Goal: Information Seeking & Learning: Check status

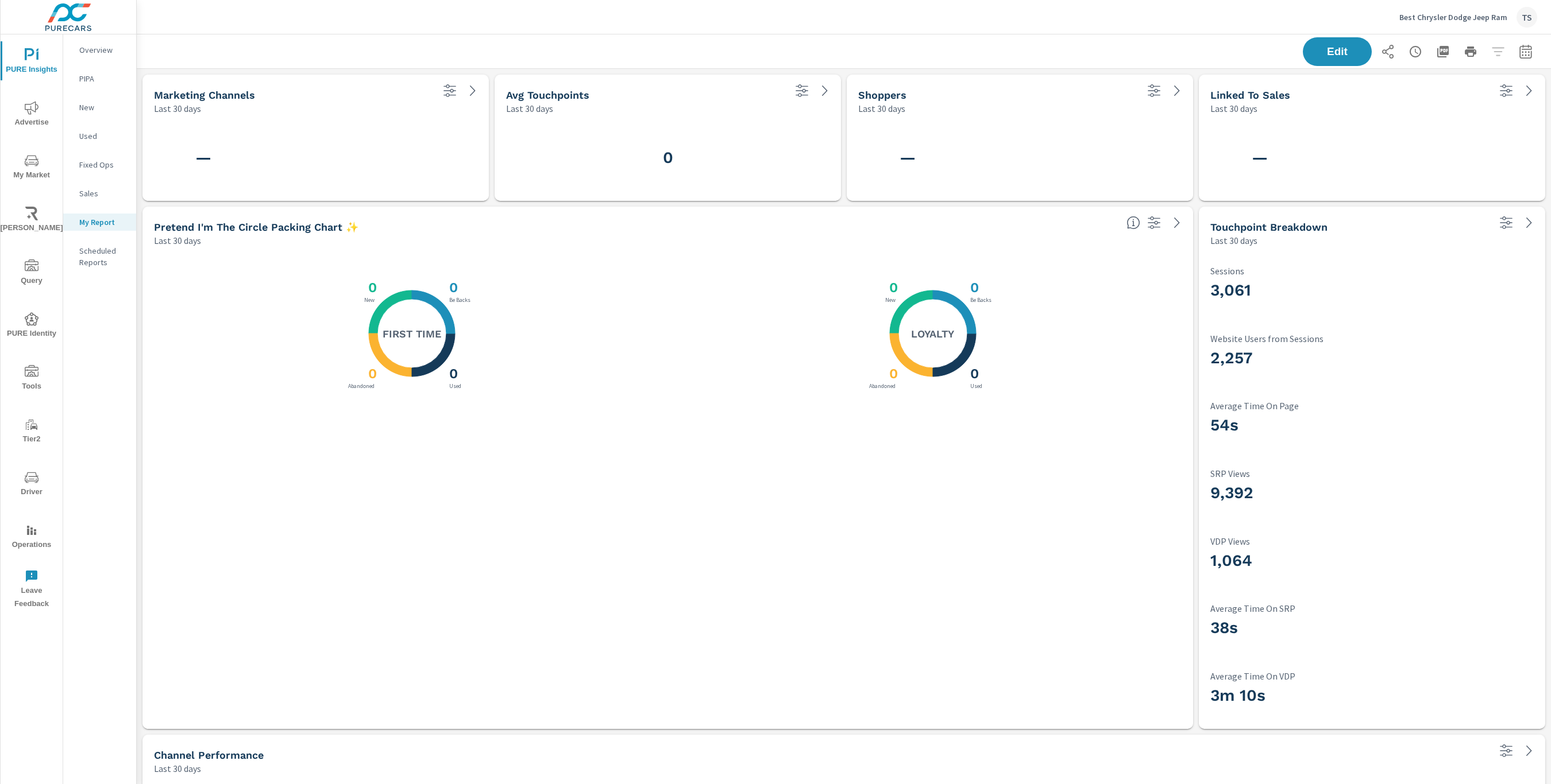
scroll to position [1327, 1415]
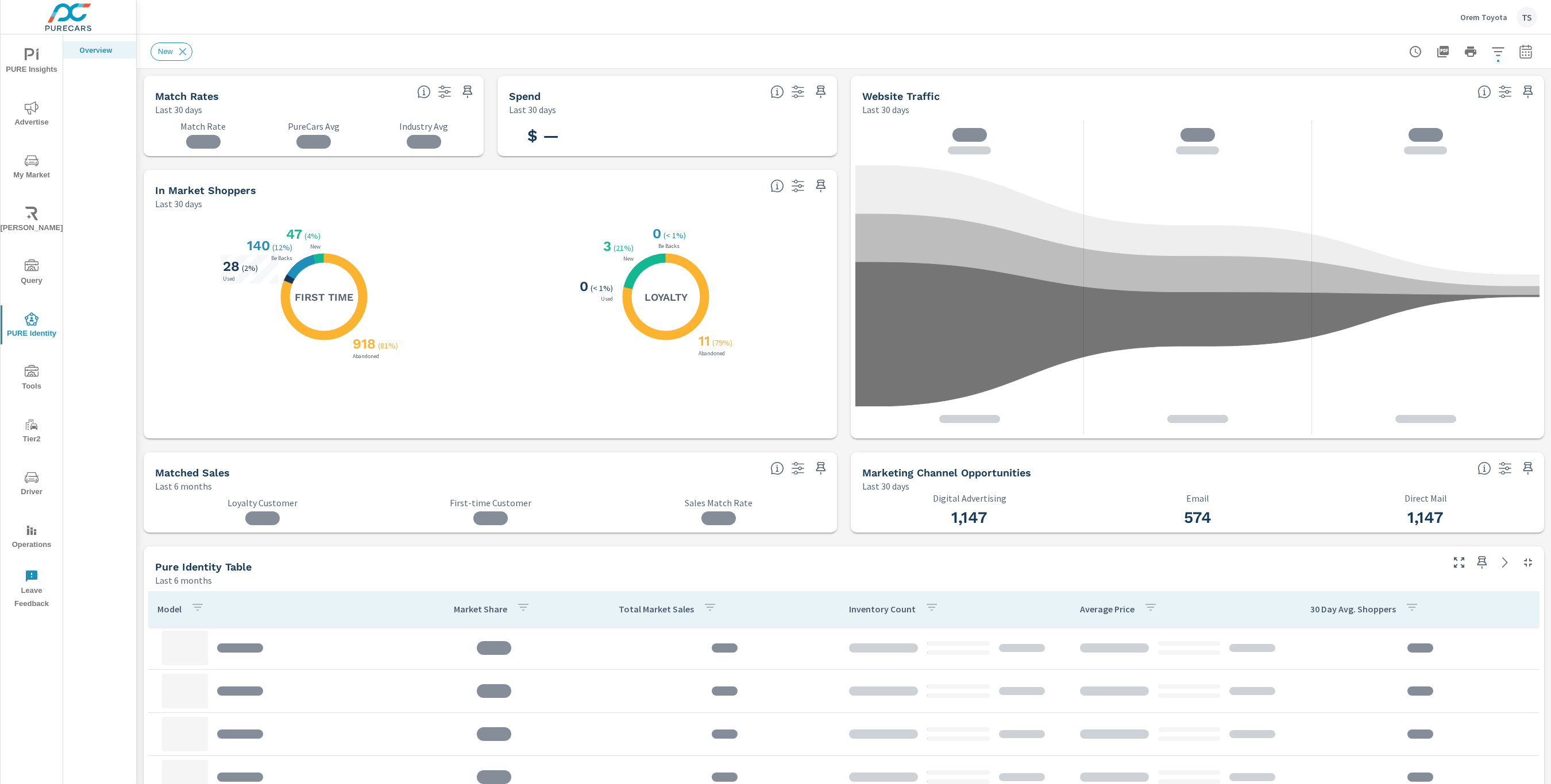
click at [41, 143] on div "PURE Insights Advertise My Market [PERSON_NAME] Query PURE Identity Tools Tier2…" at bounding box center [31, 325] width 62 height 581
click at [41, 162] on span "My Market" at bounding box center [32, 167] width 55 height 28
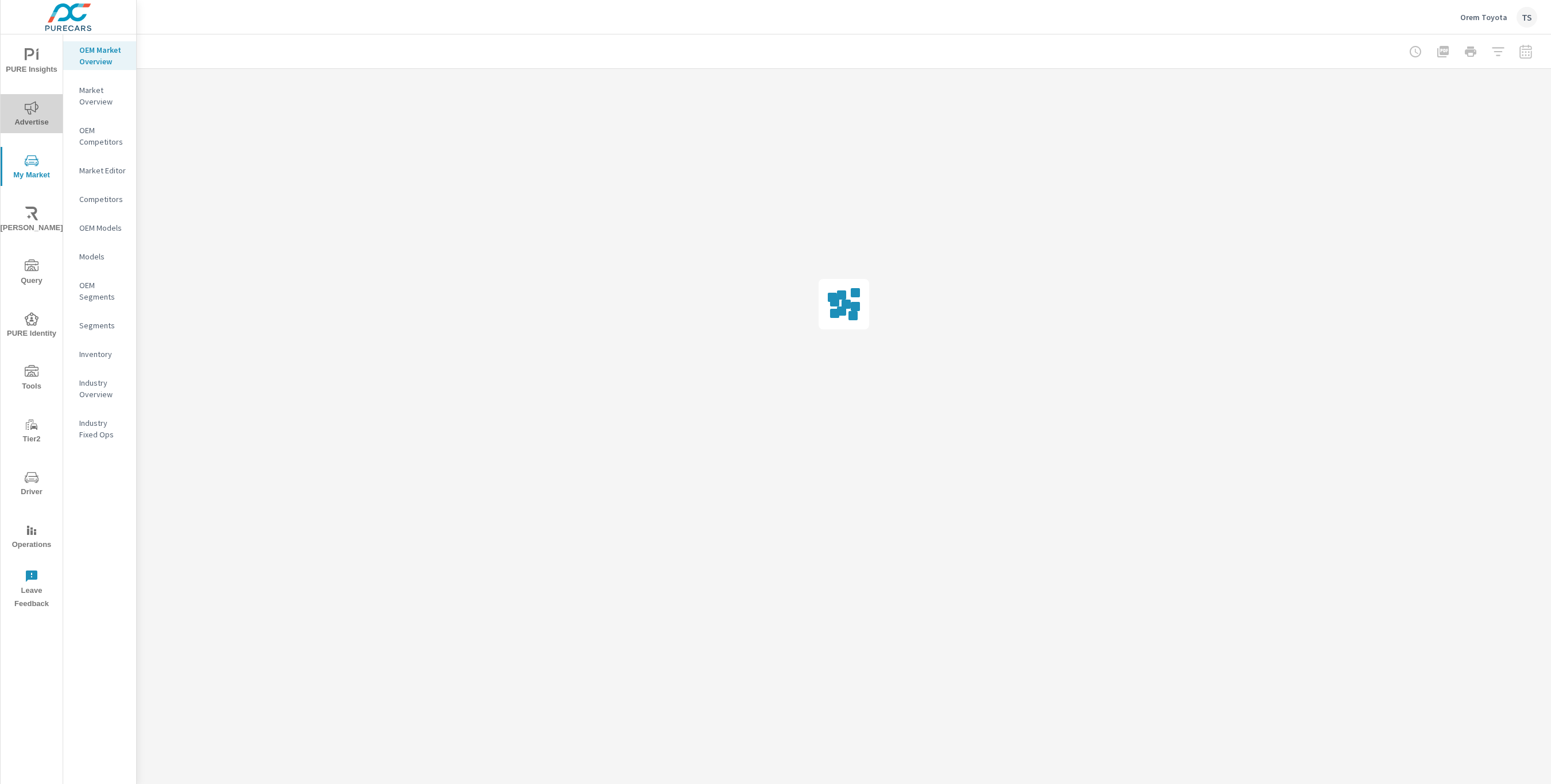
click at [38, 114] on icon "nav menu" at bounding box center [31, 108] width 14 height 14
click at [115, 270] on nav "Overall Search PMAX Display Social Video Direct Mail Local PureCars TV Fixed Op…" at bounding box center [100, 252] width 73 height 436
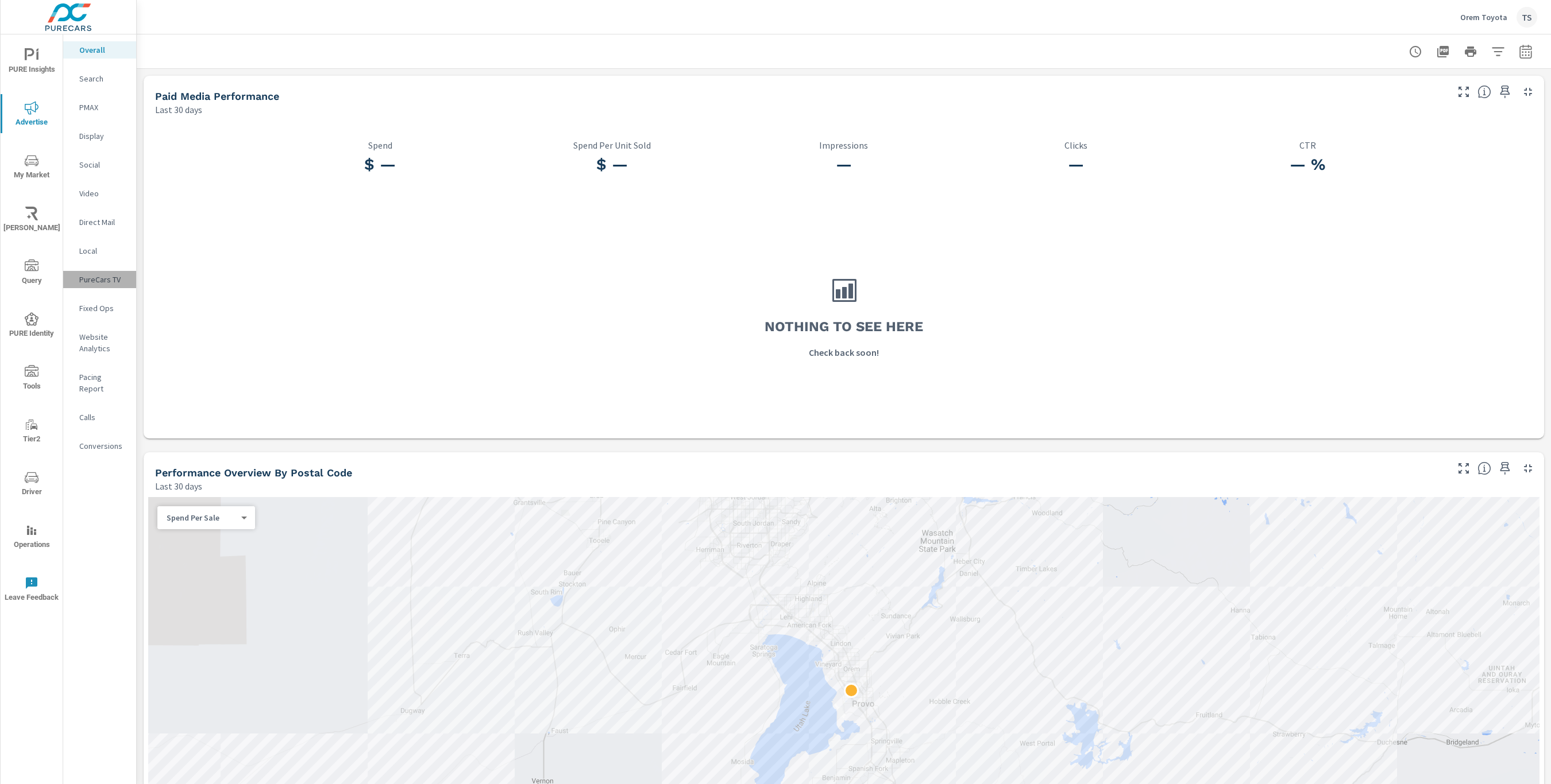
click at [118, 281] on p "PureCars TV" at bounding box center [103, 280] width 47 height 12
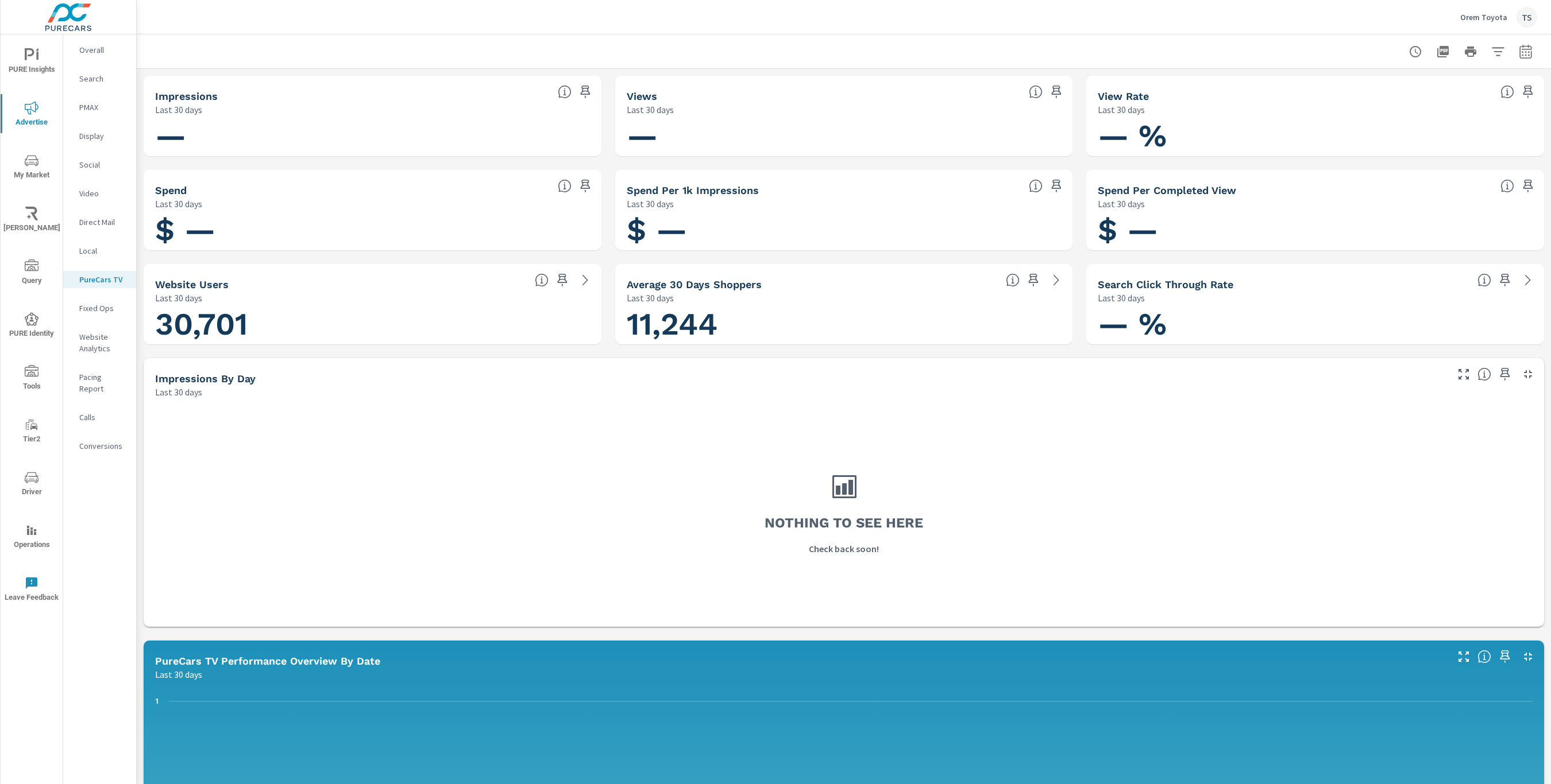
drag, startPoint x: 1247, startPoint y: 284, endPoint x: 1095, endPoint y: 282, distance: 152.0
click at [1095, 278] on div "Search Click Through Rate Last 30 days" at bounding box center [1279, 285] width 387 height 41
drag, startPoint x: 1097, startPoint y: 282, endPoint x: 1228, endPoint y: 287, distance: 131.1
click at [1227, 287] on div "Search Click Through Rate Last 30 days" at bounding box center [1279, 285] width 387 height 41
drag, startPoint x: 1231, startPoint y: 288, endPoint x: 1142, endPoint y: 285, distance: 89.1
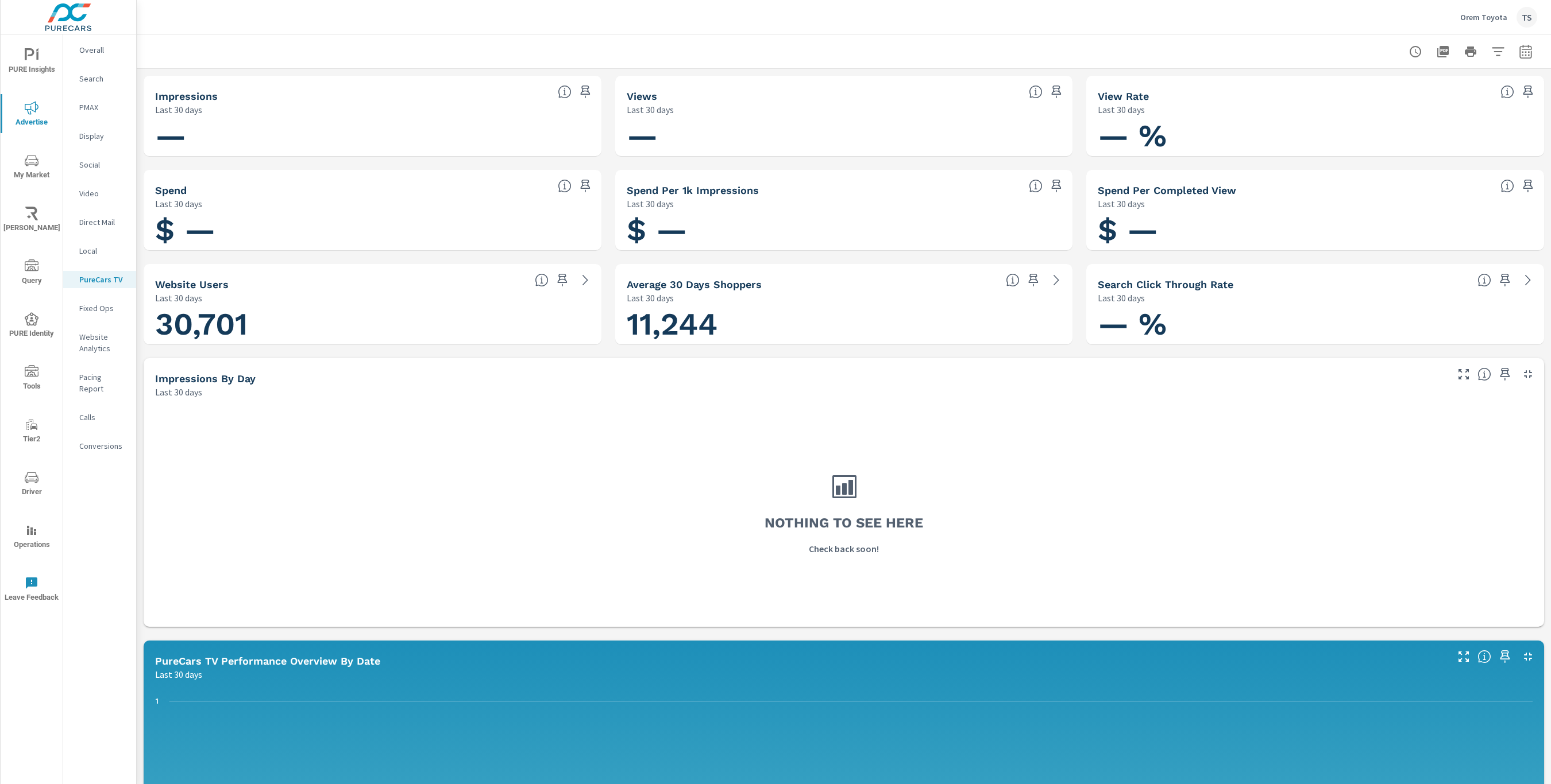
click at [1142, 285] on h5 "Search Click Through Rate" at bounding box center [1165, 285] width 135 height 12
